Goal: Find specific page/section: Find specific page/section

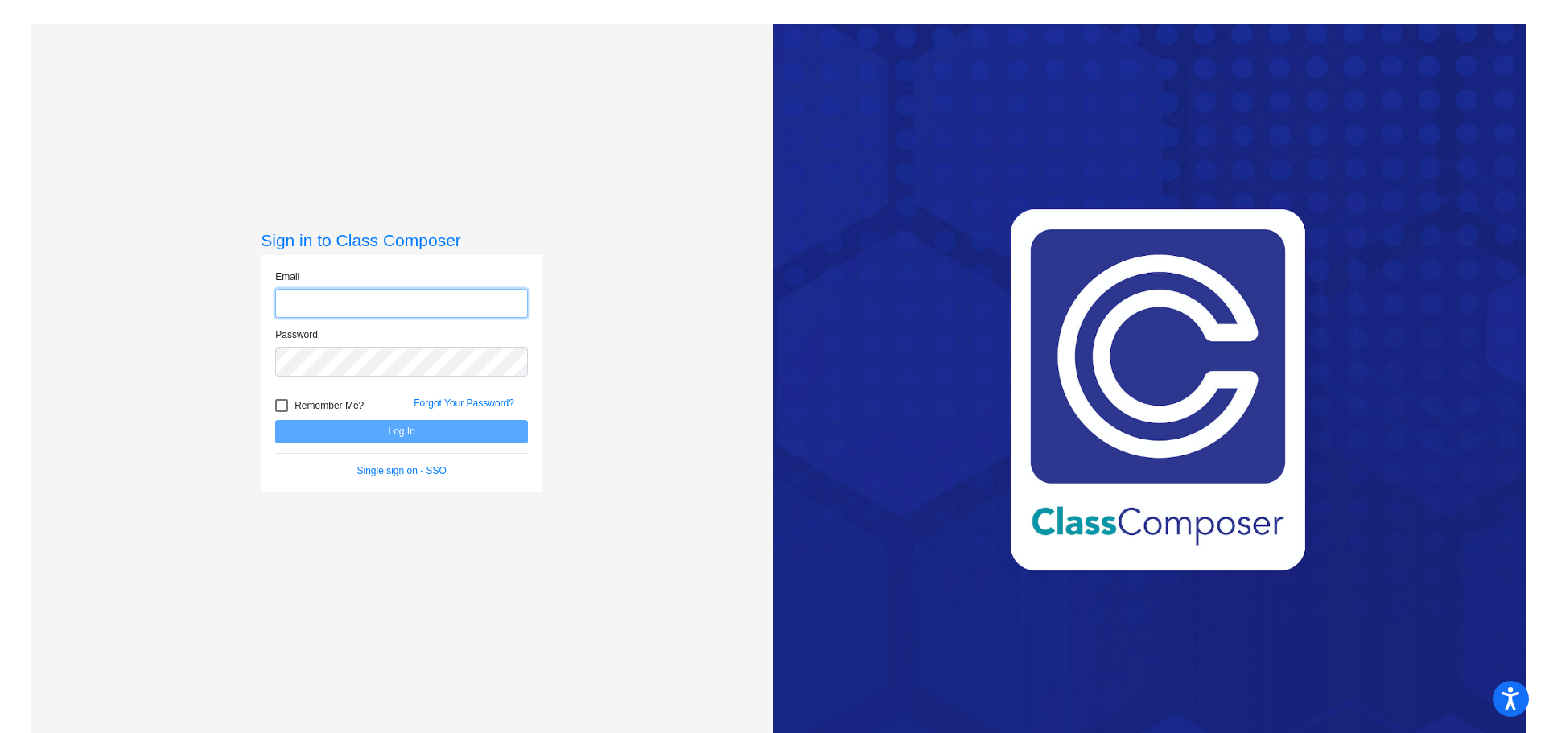
click at [310, 305] on input "email" at bounding box center [401, 304] width 253 height 30
type input "[EMAIL_ADDRESS][DOMAIN_NAME]"
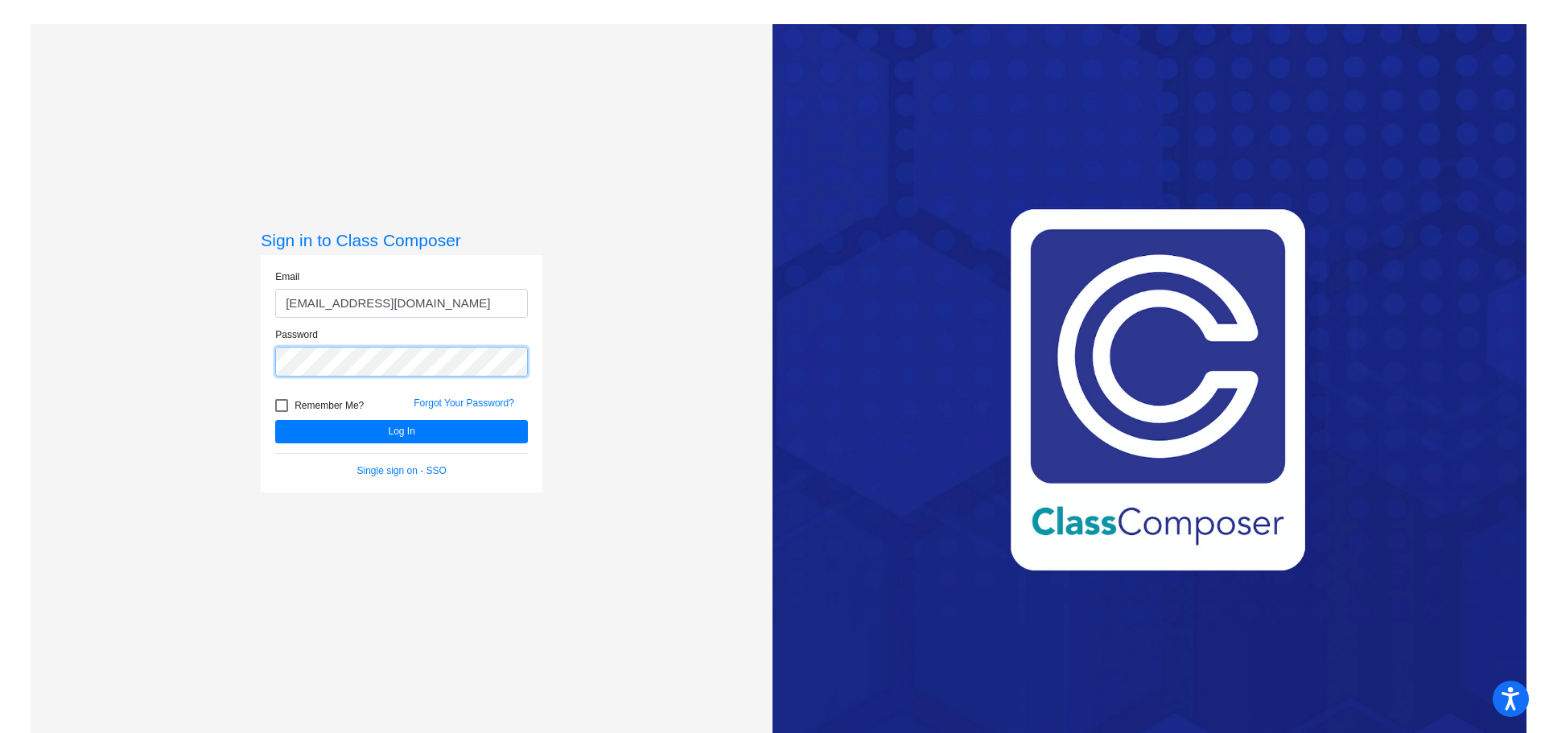
click at [275, 420] on button "Log In" at bounding box center [401, 431] width 253 height 23
click at [207, 368] on div "Sign in to Class Composer Email [EMAIL_ADDRESS][DOMAIN_NAME] Password Remember …" at bounding box center [402, 390] width 742 height 733
click at [275, 420] on button "Log In" at bounding box center [401, 431] width 253 height 23
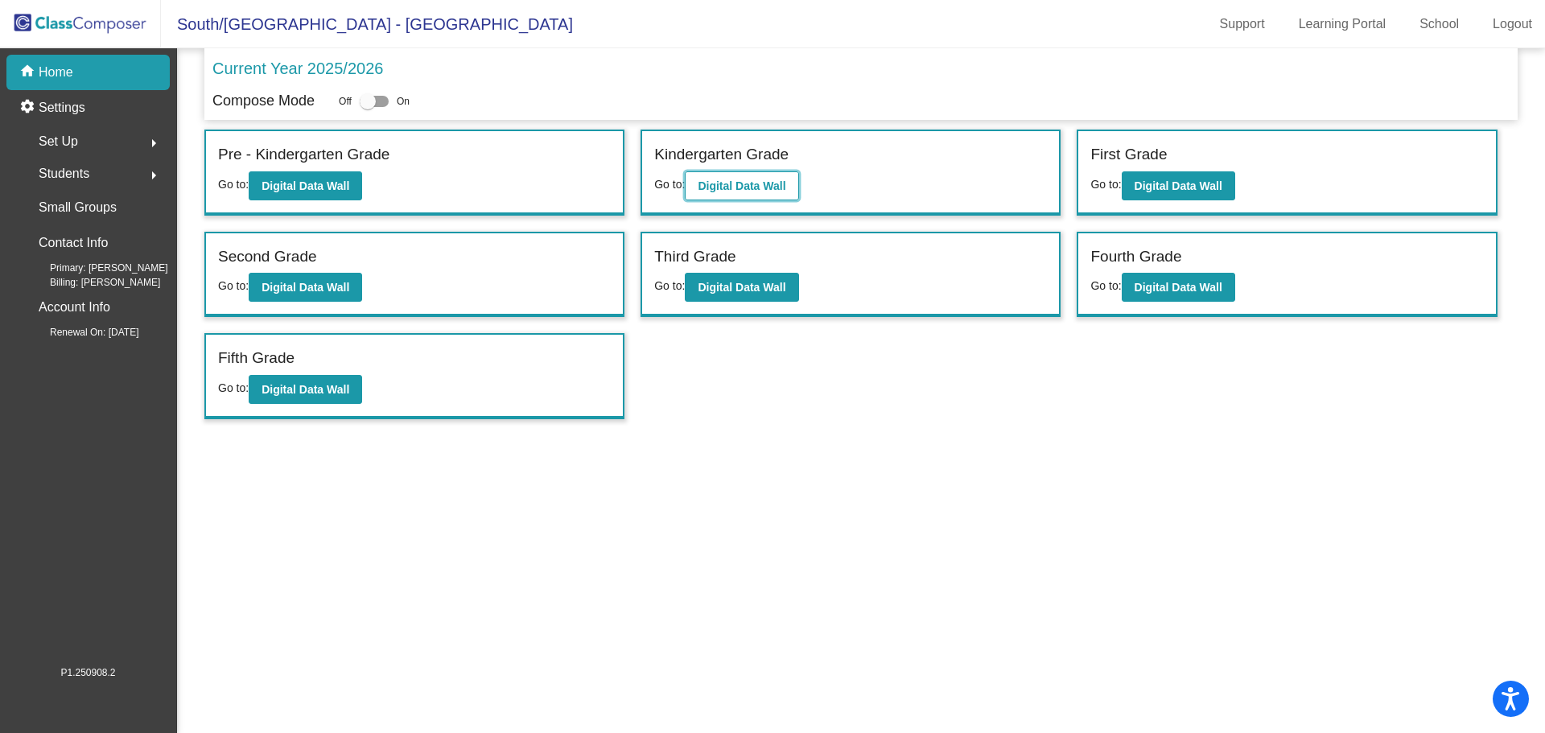
click at [764, 189] on b "Digital Data Wall" at bounding box center [742, 185] width 88 height 13
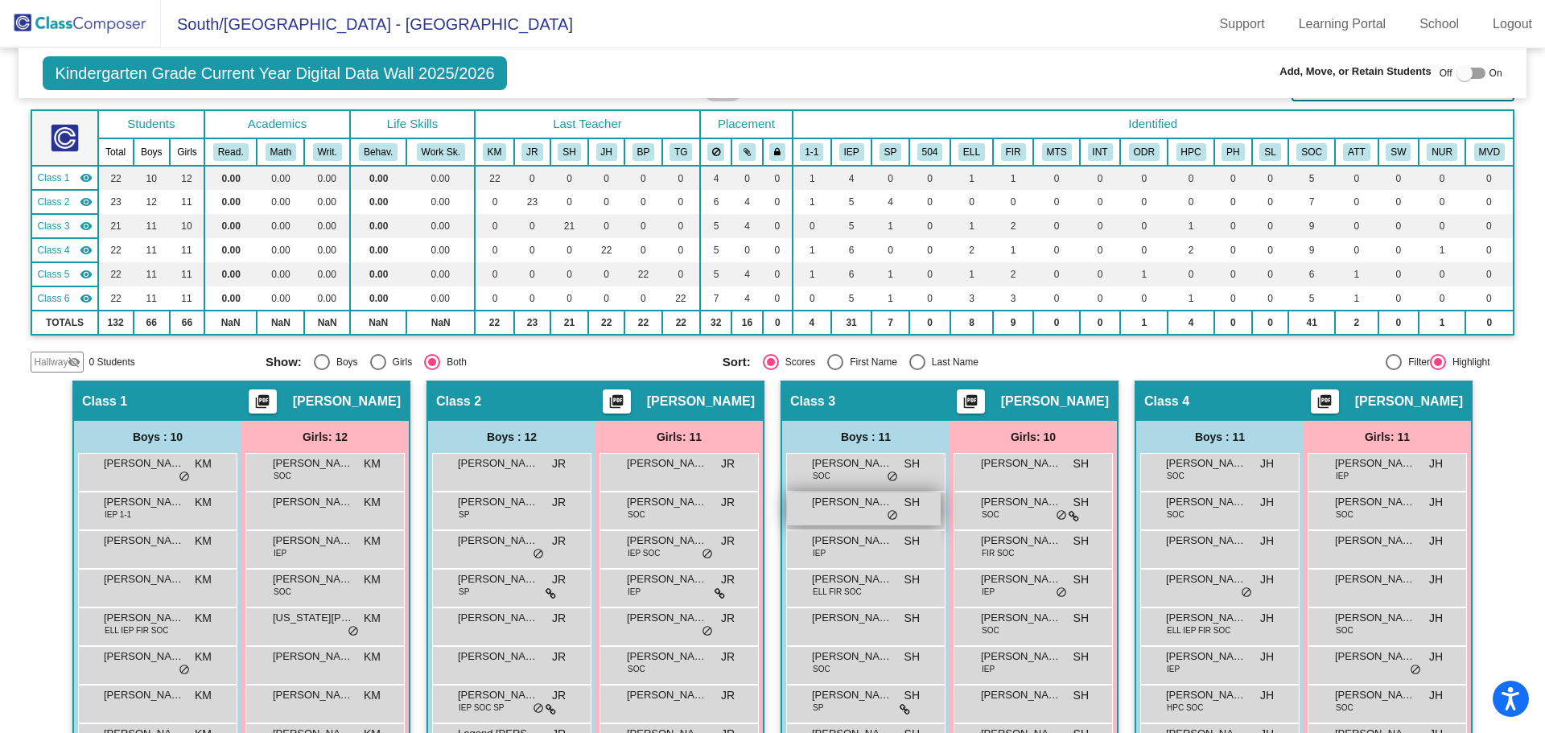
scroll to position [161, 0]
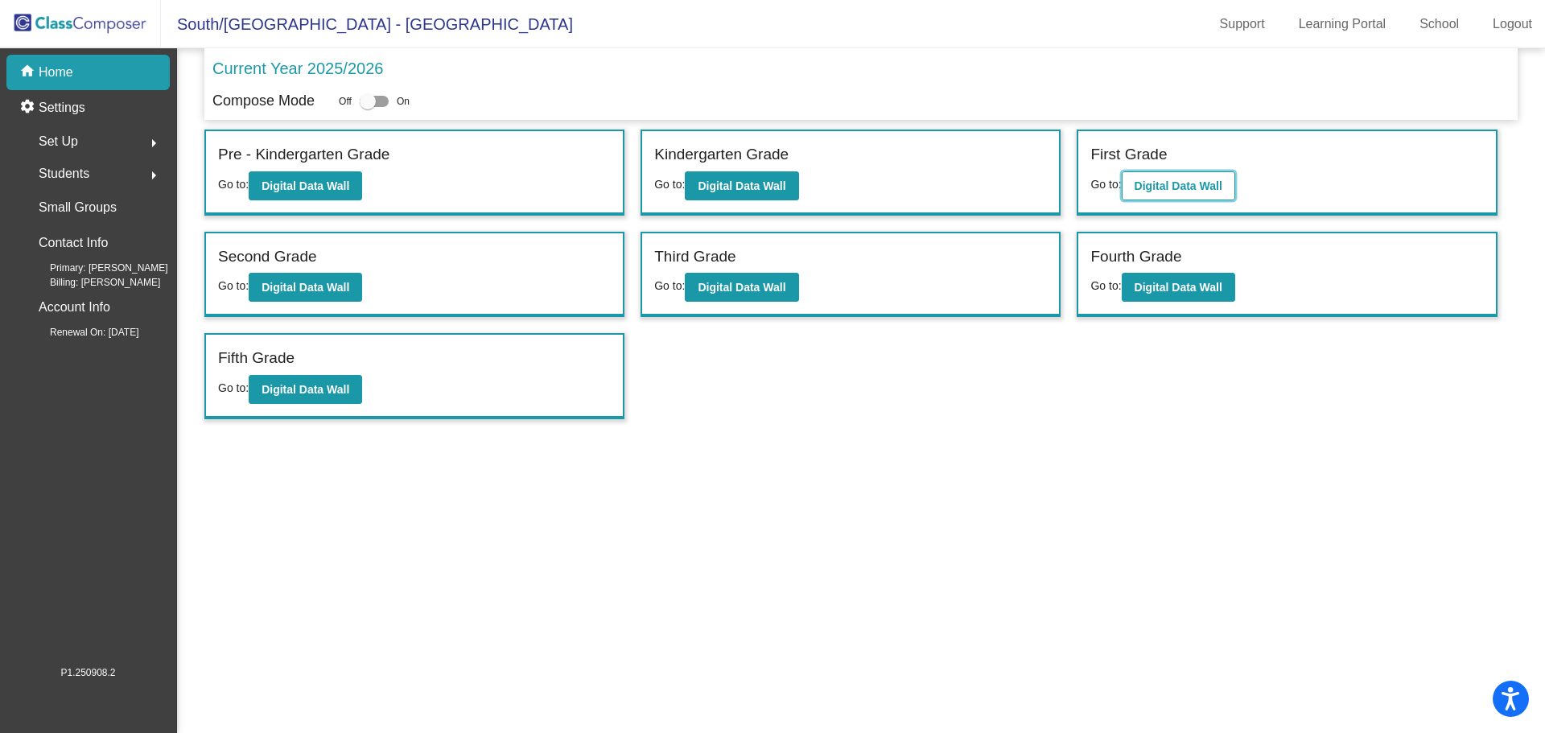
click at [1188, 179] on b "Digital Data Wall" at bounding box center [1179, 185] width 88 height 13
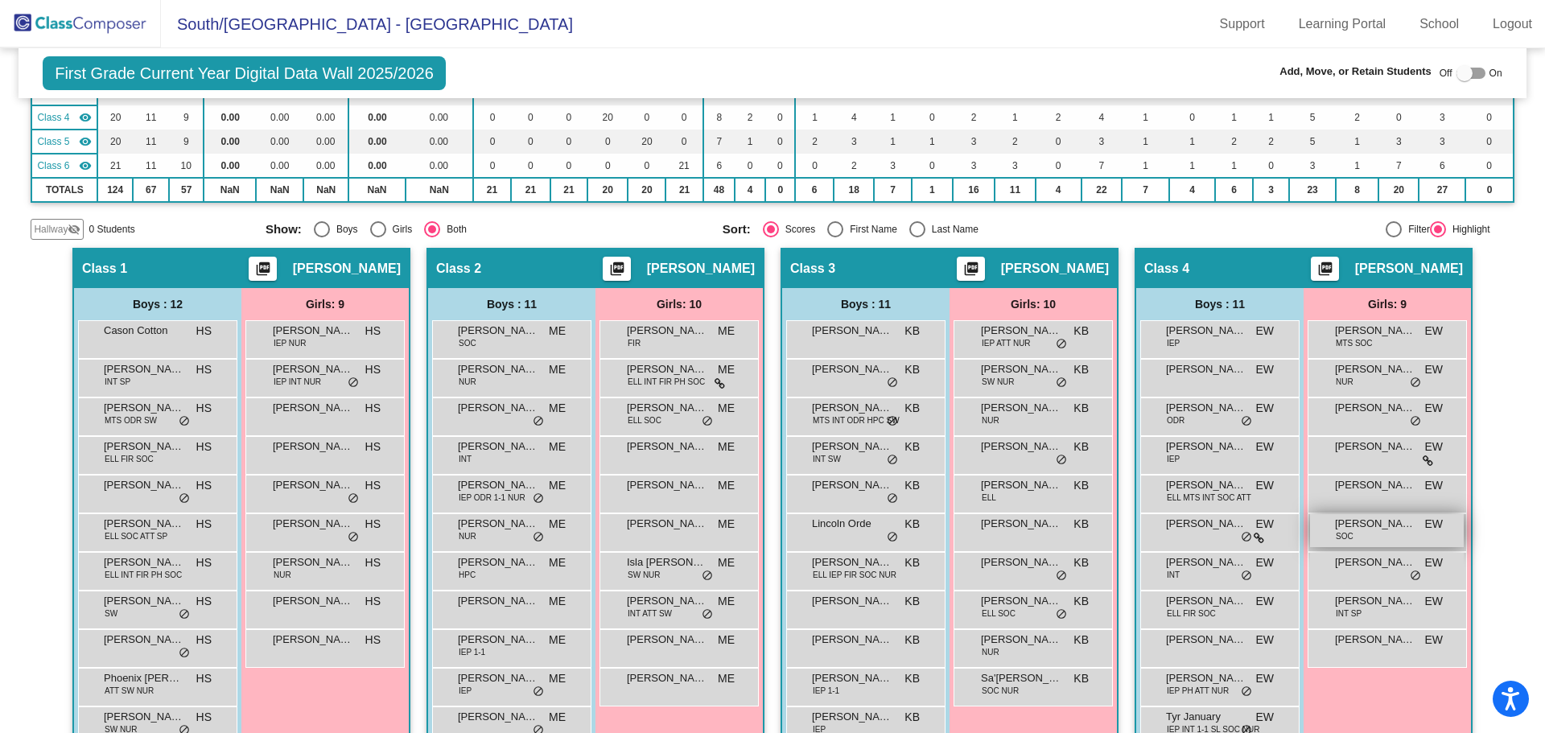
scroll to position [241, 0]
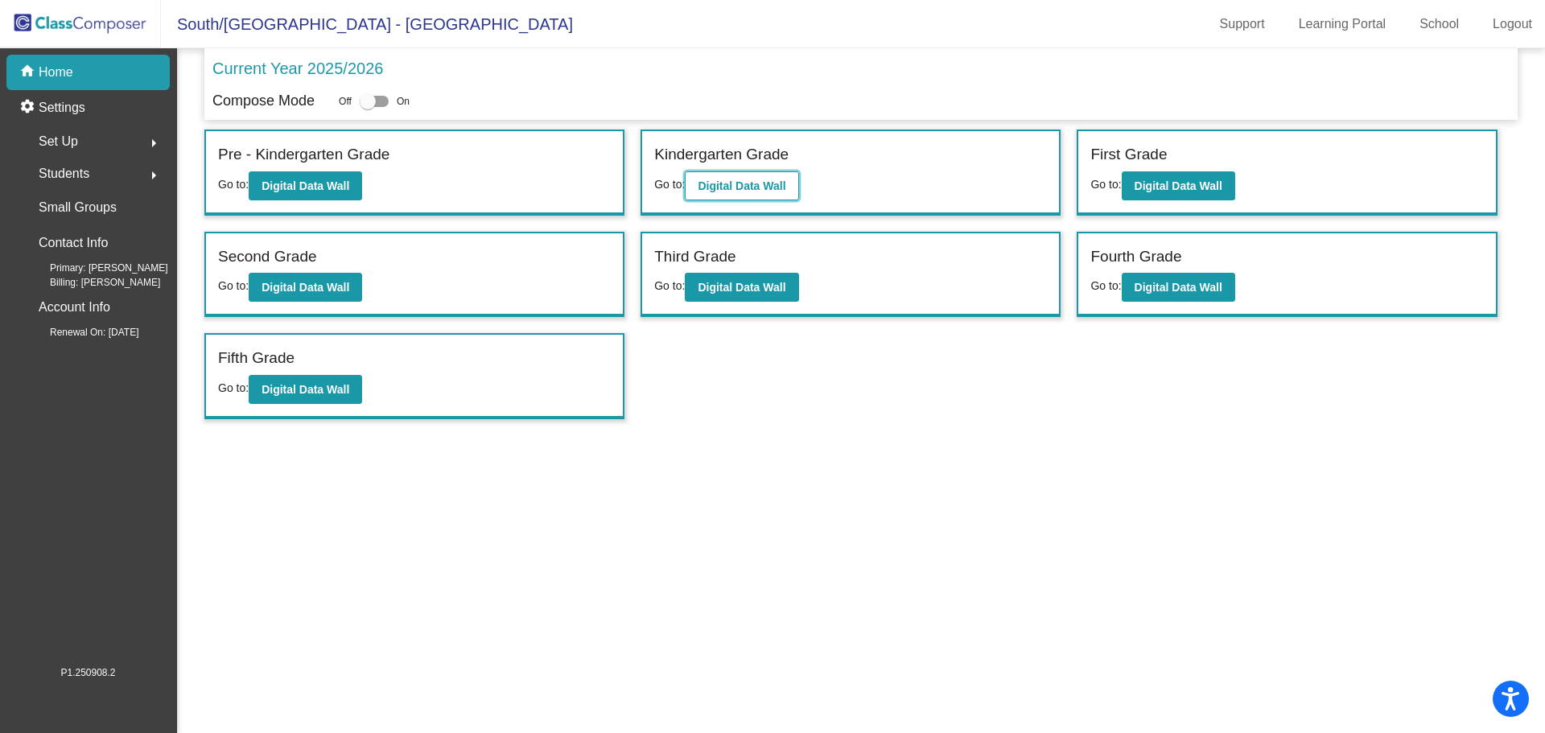
click at [781, 183] on b "Digital Data Wall" at bounding box center [742, 185] width 88 height 13
